Goal: Check status

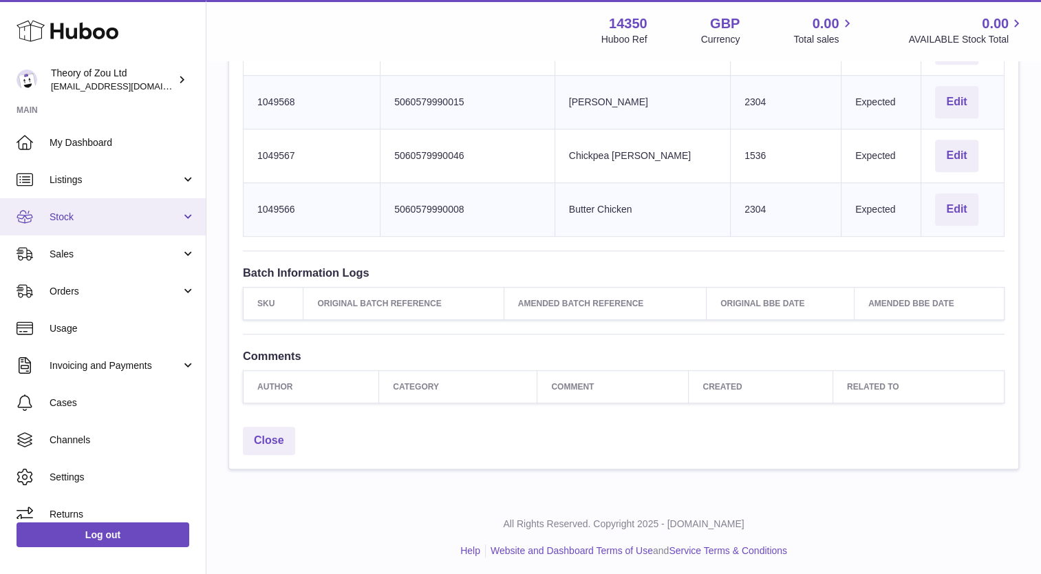
click at [94, 226] on link "Stock" at bounding box center [103, 216] width 206 height 37
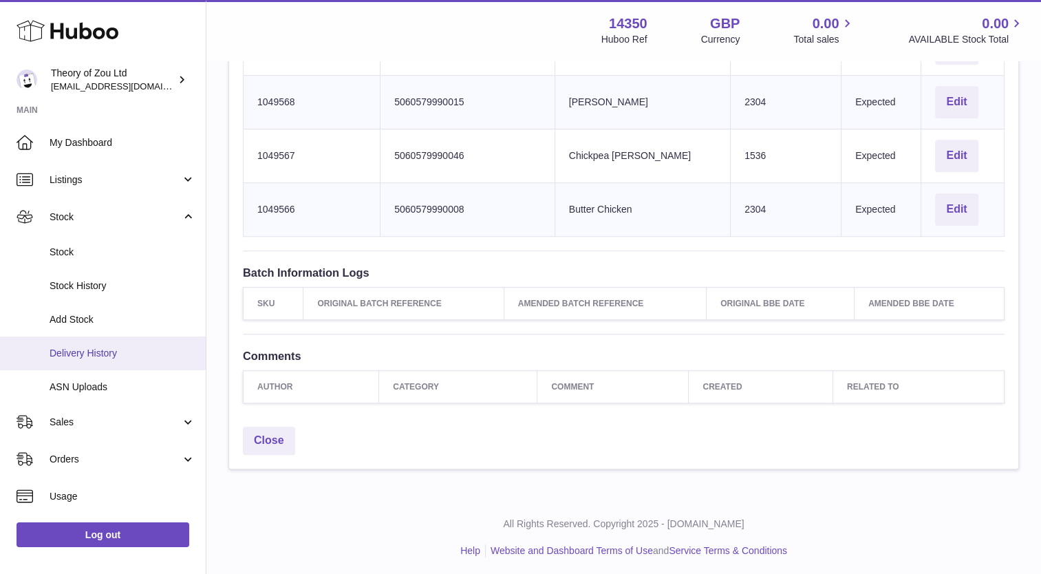
click at [73, 354] on span "Delivery History" at bounding box center [123, 353] width 146 height 13
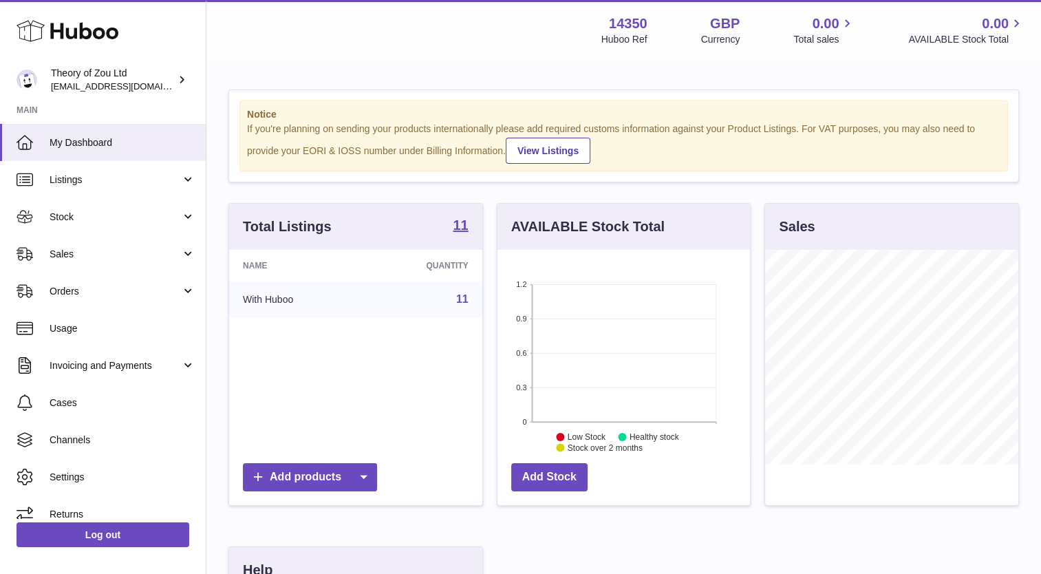
scroll to position [275, 0]
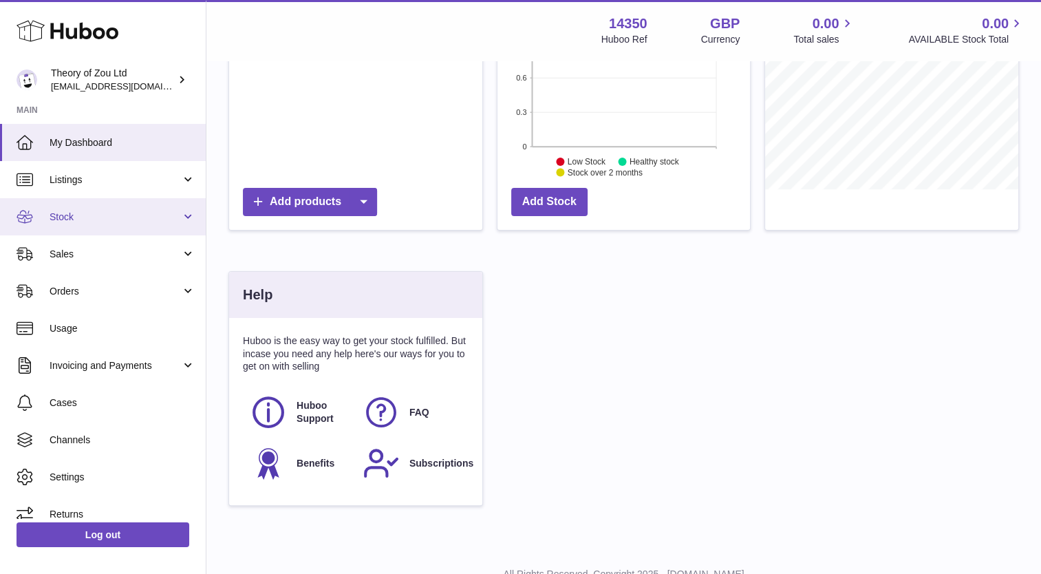
click at [182, 218] on link "Stock" at bounding box center [103, 216] width 206 height 37
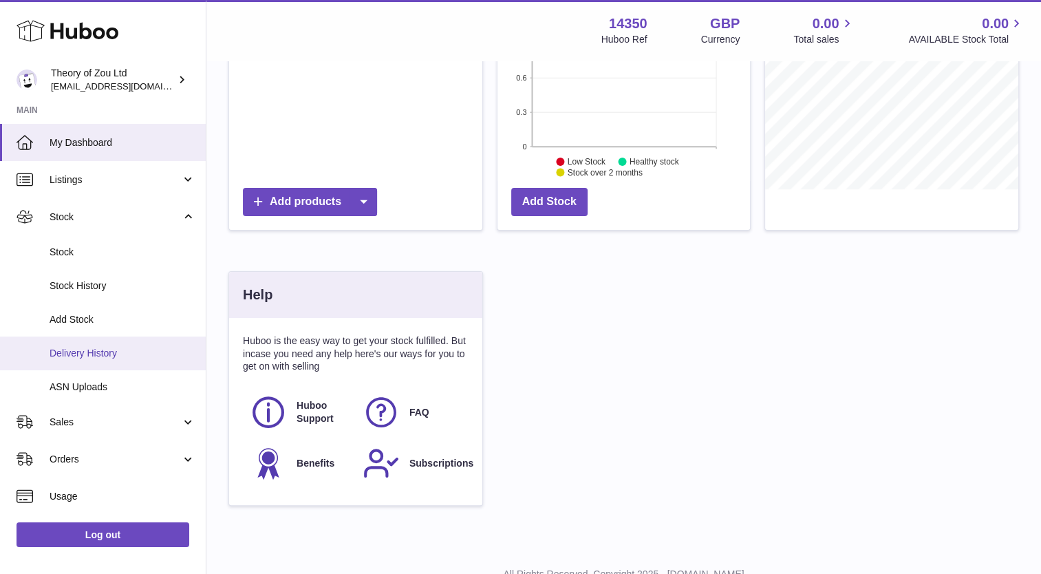
click at [67, 345] on link "Delivery History" at bounding box center [103, 353] width 206 height 34
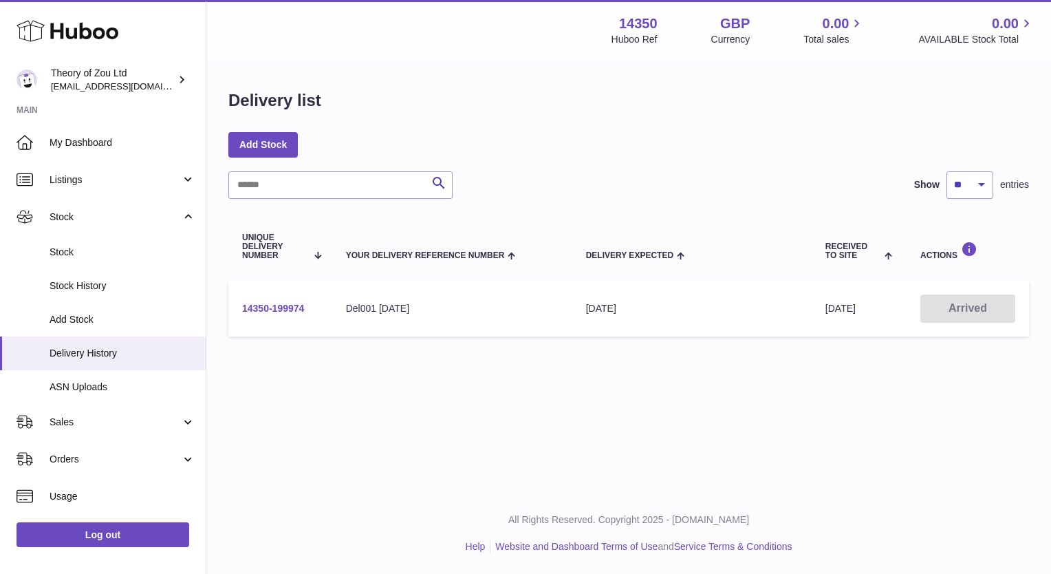
click at [278, 304] on link "14350-199974" at bounding box center [273, 308] width 62 height 11
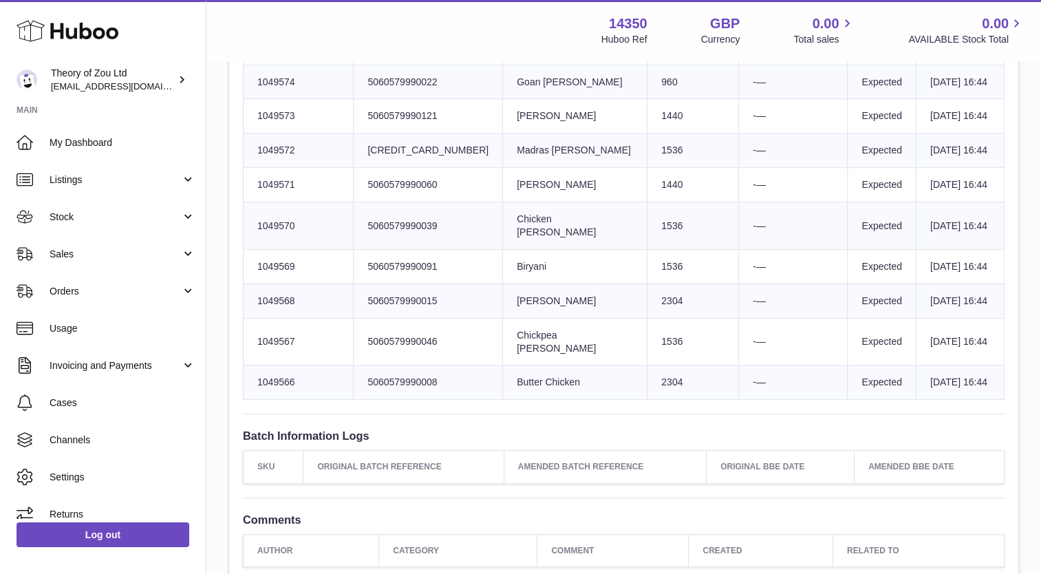
scroll to position [778, 0]
